Goal: Use online tool/utility: Use online tool/utility

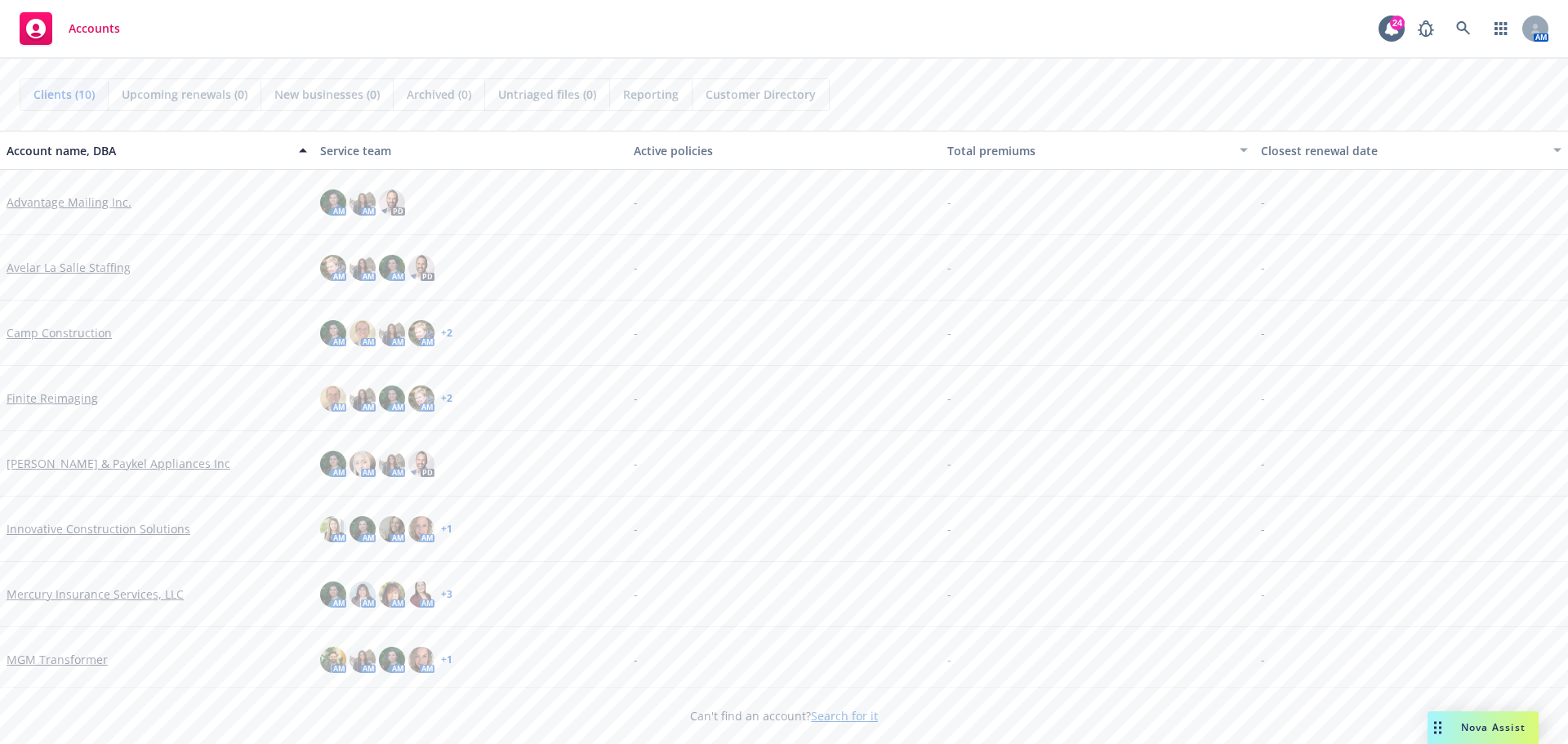
click at [1505, 727] on span "Nova Assist" at bounding box center [1493, 727] width 65 height 14
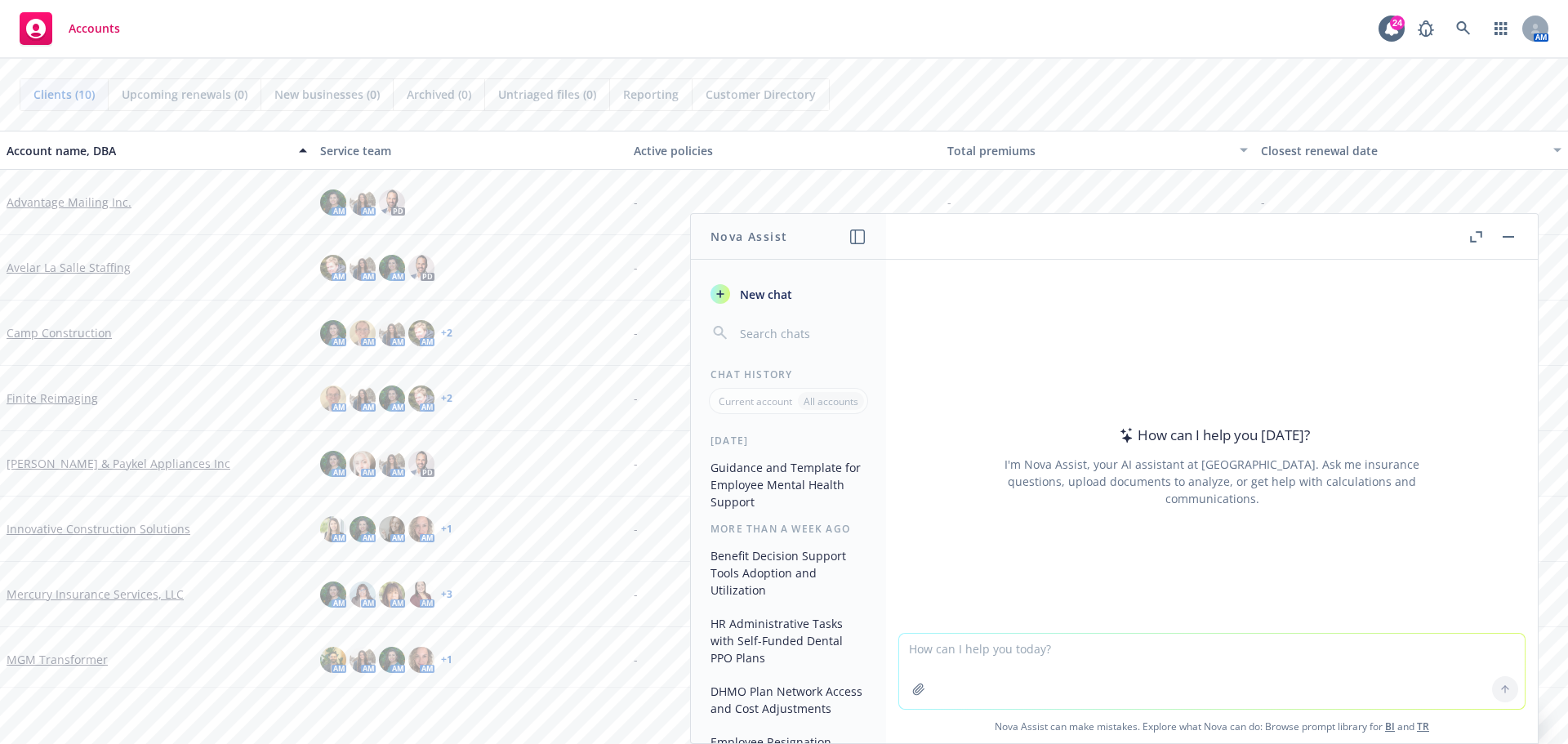
click at [1013, 649] on textarea at bounding box center [1212, 671] width 626 height 75
type textarea "give me summary bullet points on this deck"
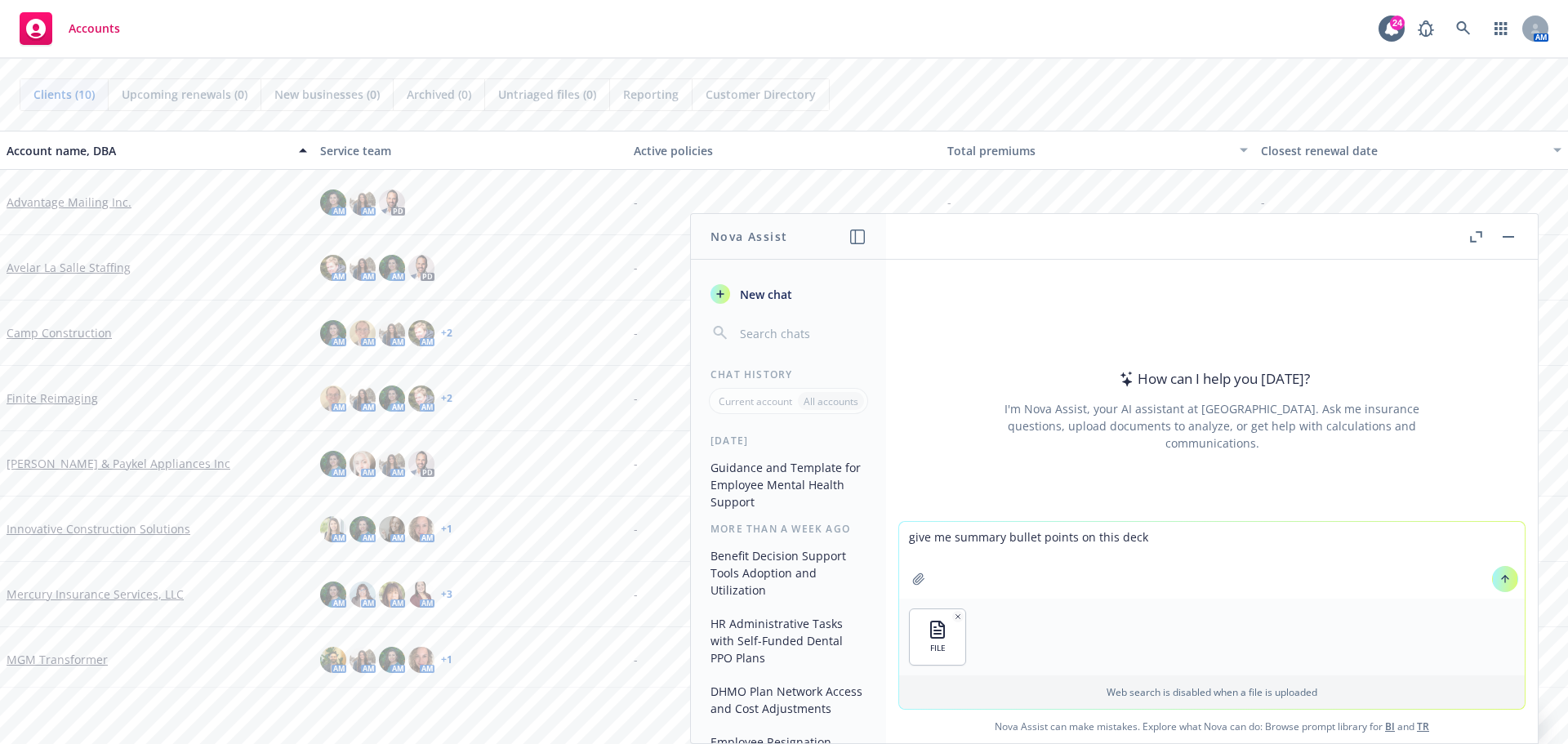
click at [1499, 575] on icon at bounding box center [1505, 579] width 12 height 12
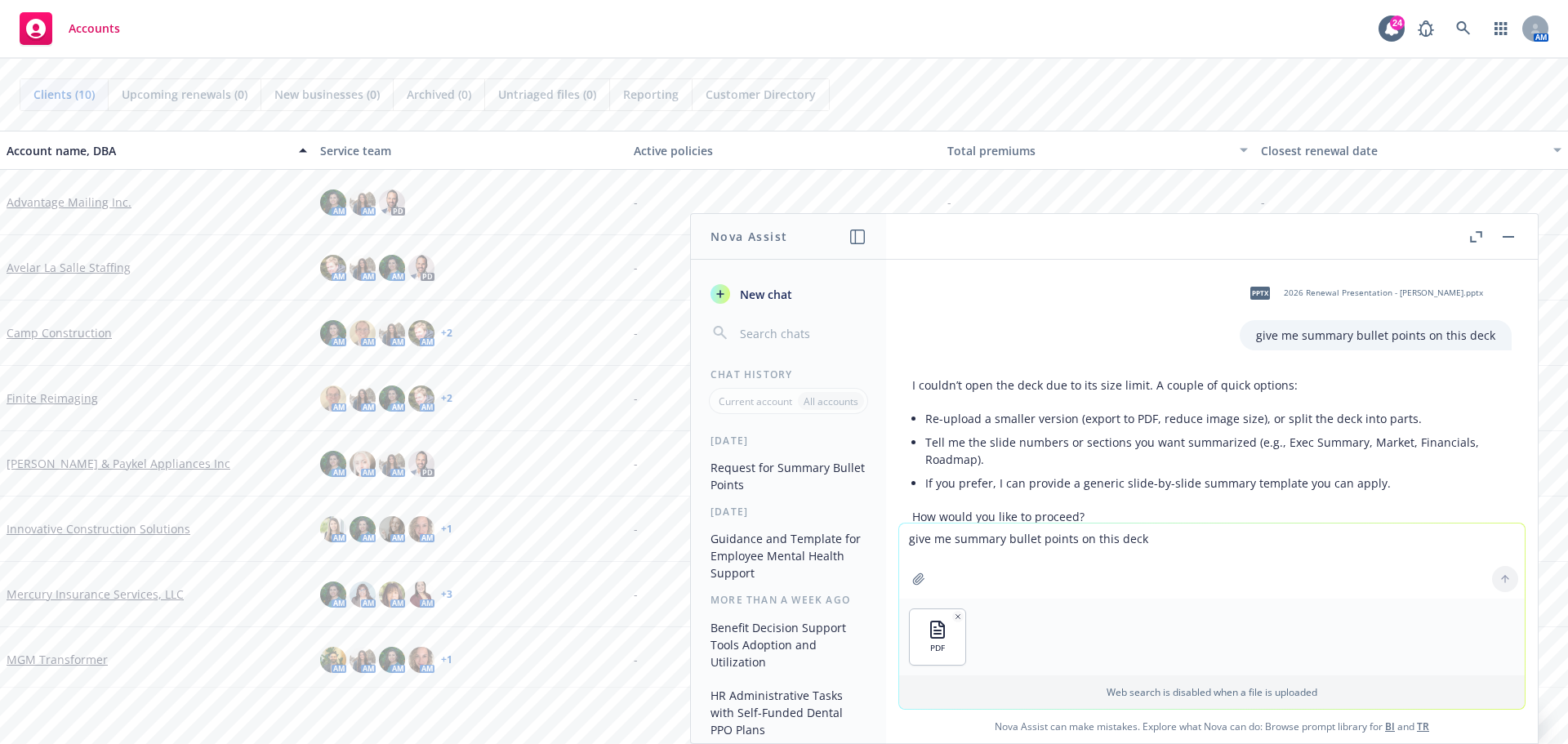
click at [1504, 579] on div at bounding box center [1504, 578] width 39 height 39
click at [1279, 573] on textarea "give me summary bullet points on this deck" at bounding box center [1212, 561] width 626 height 75
click at [1144, 543] on textarea "give me summary bullet points on this deck" at bounding box center [1212, 561] width 626 height 75
click at [1504, 579] on div at bounding box center [1504, 578] width 39 height 39
click at [1237, 576] on textarea "give me summary bullet points on this deck" at bounding box center [1212, 561] width 626 height 75
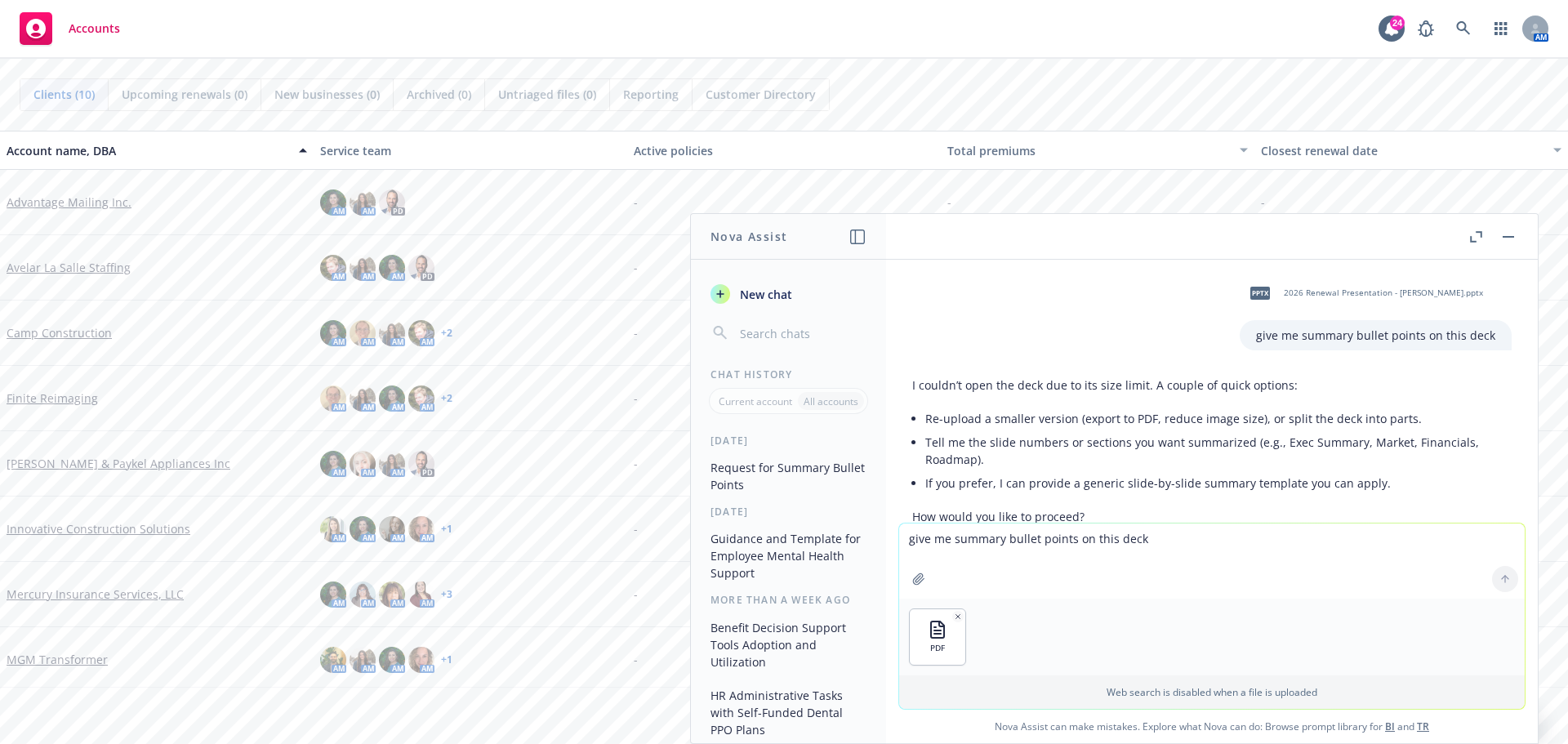
click at [956, 541] on textarea "give me summary bullet points on this deck" at bounding box center [1212, 561] width 626 height 75
click at [1497, 572] on div at bounding box center [1504, 578] width 39 height 39
click at [1012, 539] on textarea "give me summary bullet points on this deck" at bounding box center [1212, 561] width 626 height 75
type textarea "give me summary bullet points"
click at [1499, 585] on button at bounding box center [1504, 579] width 26 height 26
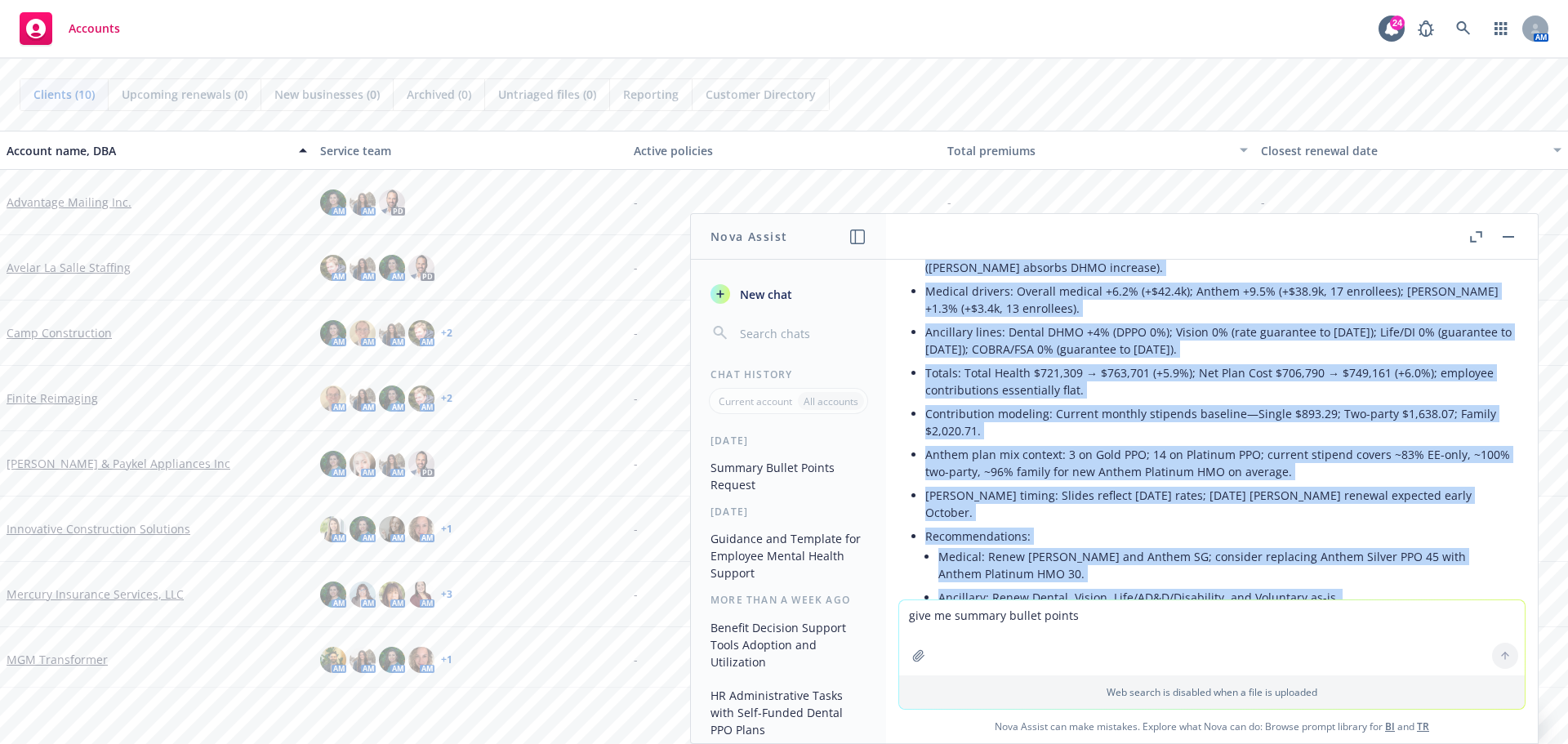
scroll to position [580, 0]
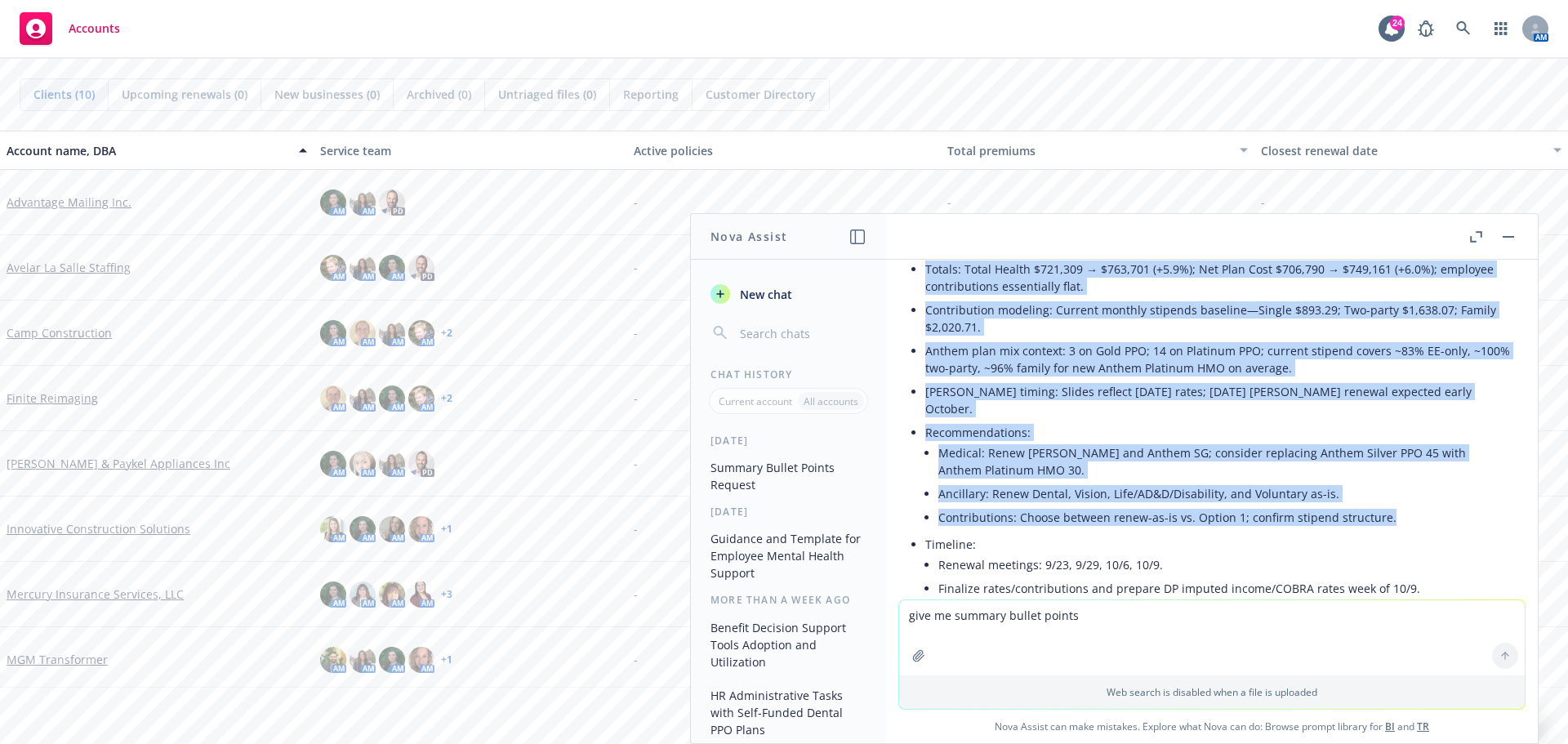
drag, startPoint x: 912, startPoint y: 343, endPoint x: 1454, endPoint y: 500, distance: 564.3
click at [1454, 500] on div "Here are concise summary bullets for the deck: Headline impact: Net plan cost u…" at bounding box center [1212, 452] width 600 height 708
copy div "Lore ips dolorsi ametcon adipisc eli sed doei: Temporin utlabo: Etd magn aliq e…"
